Goal: Navigation & Orientation: Find specific page/section

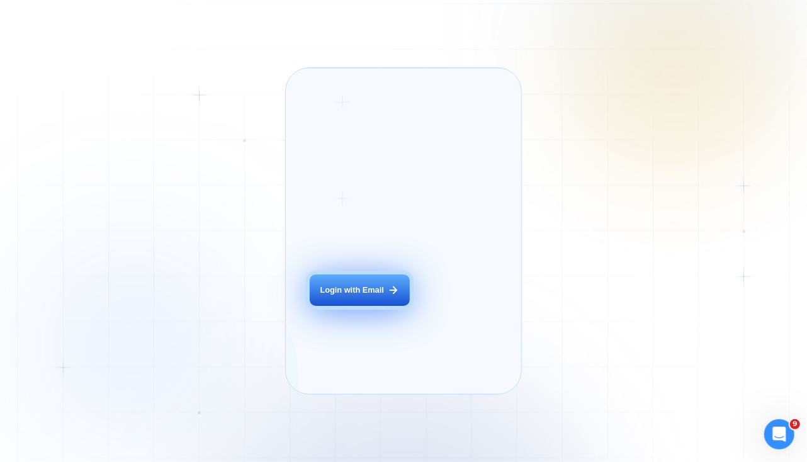
click at [353, 296] on div "Login with Email" at bounding box center [352, 289] width 64 height 11
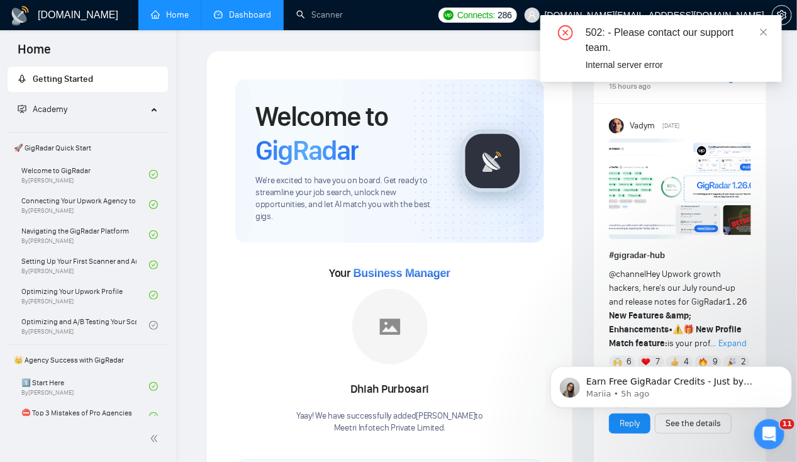
click at [242, 14] on link "Dashboard" at bounding box center [242, 14] width 57 height 11
